Goal: Navigation & Orientation: Find specific page/section

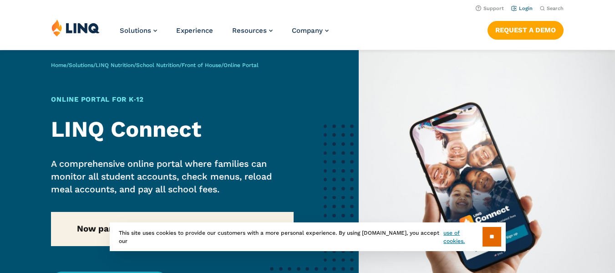
click at [527, 11] on link "Login" at bounding box center [521, 8] width 21 height 6
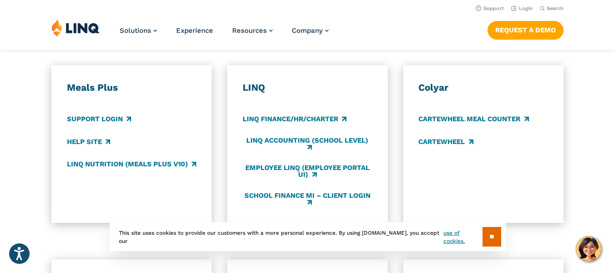
scroll to position [501, 0]
click at [103, 93] on h3 "Meals Plus" at bounding box center [132, 88] width 130 height 12
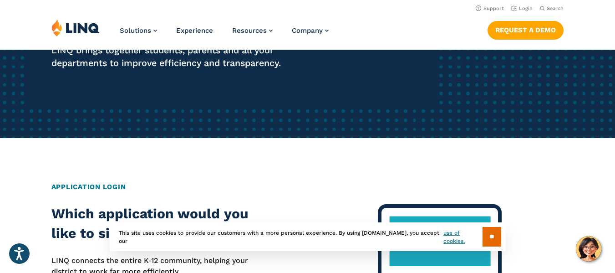
scroll to position [182, 0]
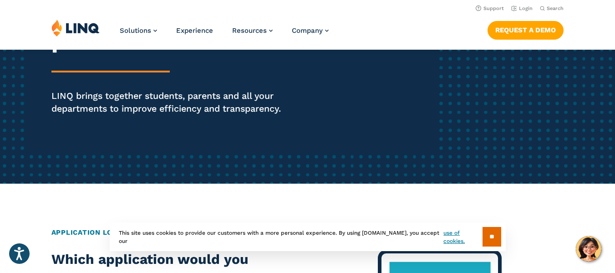
click at [487, 238] on input "**" at bounding box center [491, 237] width 19 height 20
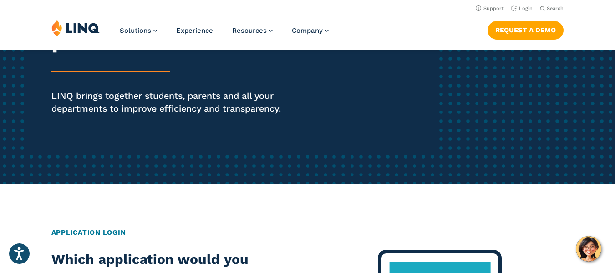
click at [82, 25] on img at bounding box center [75, 27] width 48 height 17
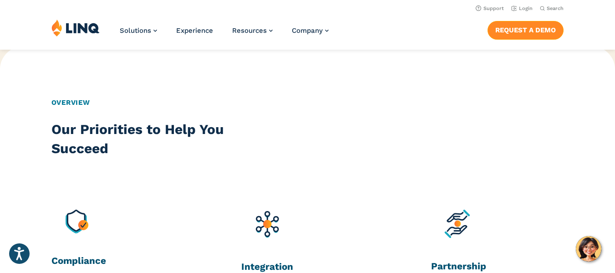
scroll to position [546, 0]
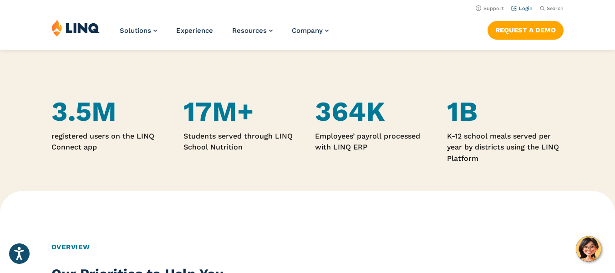
click at [517, 6] on link "Login" at bounding box center [521, 8] width 21 height 6
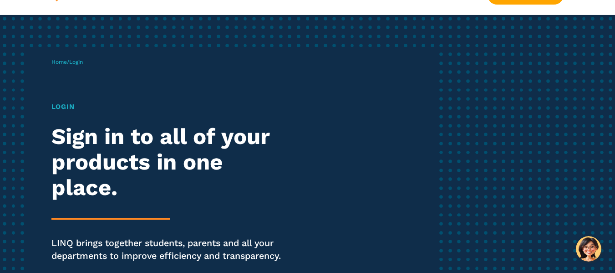
scroll to position [46, 0]
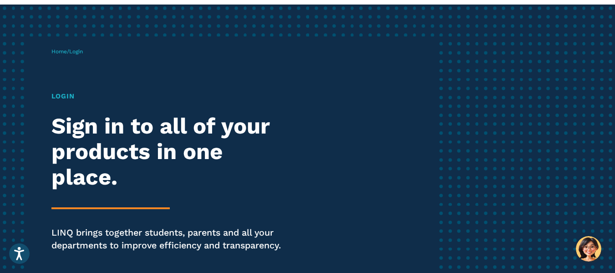
click at [65, 96] on h1 "Login" at bounding box center [169, 96] width 237 height 10
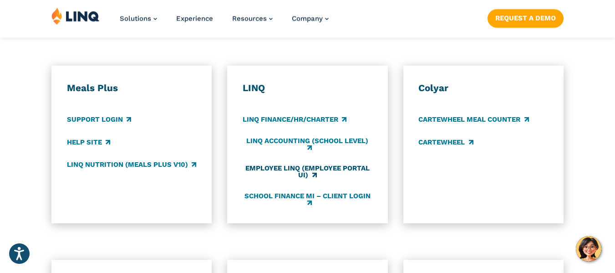
scroll to position [546, 0]
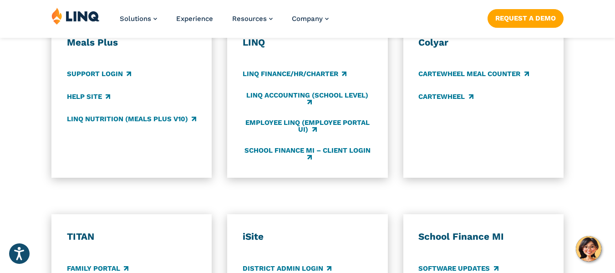
click at [258, 47] on h3 "LINQ" at bounding box center [308, 42] width 130 height 12
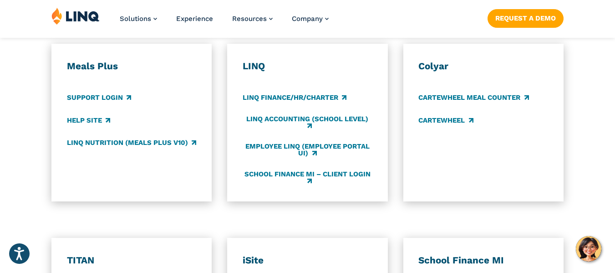
scroll to position [501, 0]
